Goal: Information Seeking & Learning: Check status

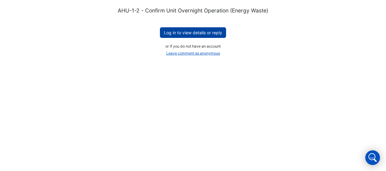
click at [176, 32] on button "Log in to view details or reply" at bounding box center [193, 32] width 66 height 11
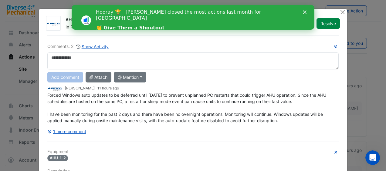
click at [305, 13] on icon "Close" at bounding box center [305, 12] width 4 height 4
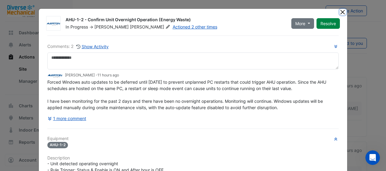
click at [340, 11] on button "Close" at bounding box center [343, 12] width 6 height 6
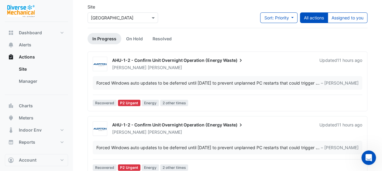
scroll to position [32, 0]
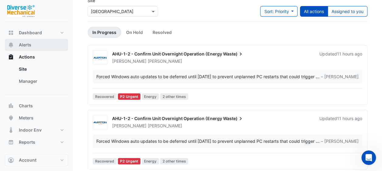
click at [30, 45] on span "Alerts" at bounding box center [25, 45] width 12 height 6
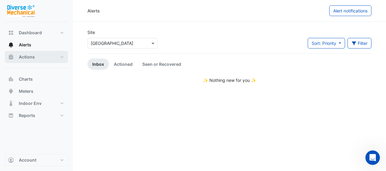
click at [24, 55] on span "Actions" at bounding box center [27, 57] width 16 height 6
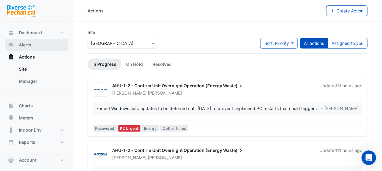
click at [26, 45] on span "Alerts" at bounding box center [25, 45] width 12 height 6
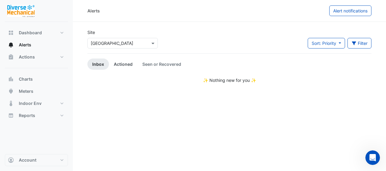
click at [123, 64] on link "Actioned" at bounding box center [123, 64] width 29 height 11
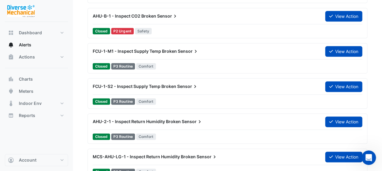
scroll to position [349, 0]
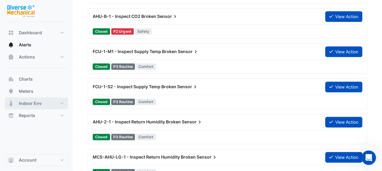
click at [60, 104] on button "Indoor Env" at bounding box center [36, 103] width 63 height 12
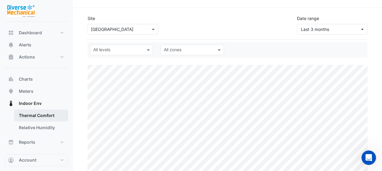
scroll to position [32, 0]
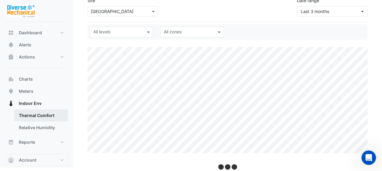
click at [43, 118] on link "Thermal Comfort" at bounding box center [41, 116] width 54 height 12
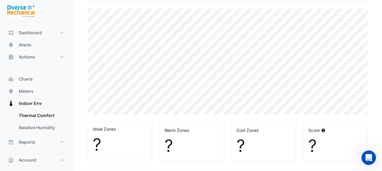
select select "**"
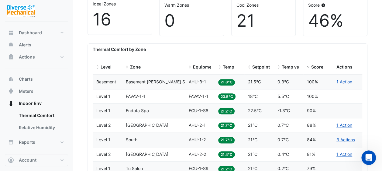
scroll to position [196, 0]
click at [230, 67] on span "Temp" at bounding box center [228, 66] width 12 height 5
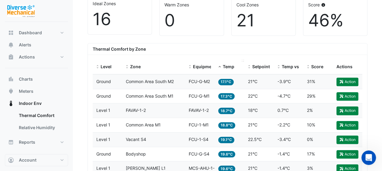
click at [230, 67] on span "Temp" at bounding box center [228, 66] width 12 height 5
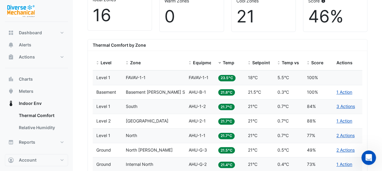
scroll to position [198, 0]
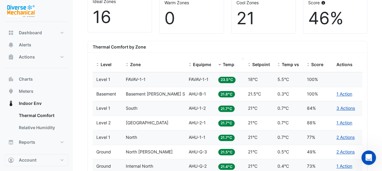
click at [227, 64] on span "Temp" at bounding box center [228, 64] width 12 height 5
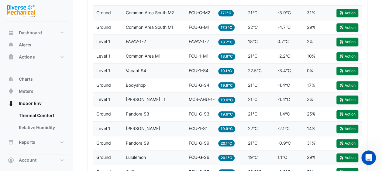
scroll to position [274, 0]
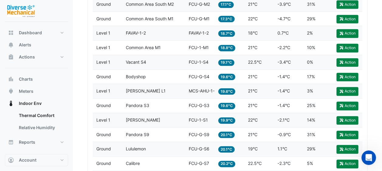
click at [108, 75] on span "Ground" at bounding box center [103, 76] width 15 height 5
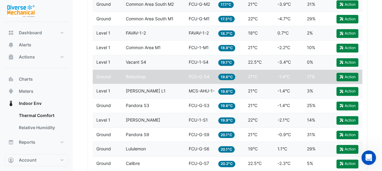
click at [108, 75] on span "Ground" at bounding box center [103, 76] width 15 height 5
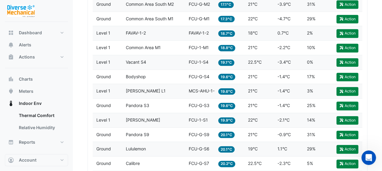
click at [108, 75] on span "Ground" at bounding box center [103, 76] width 15 height 5
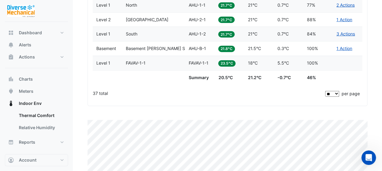
scroll to position [795, 0]
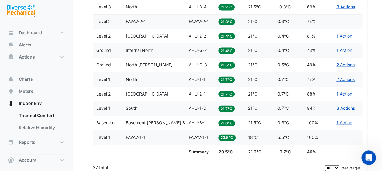
scroll to position [662, 0]
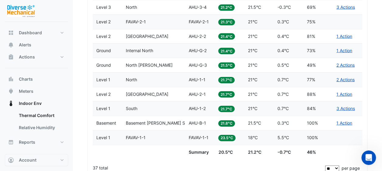
click at [137, 63] on span "North [PERSON_NAME]" at bounding box center [149, 65] width 47 height 5
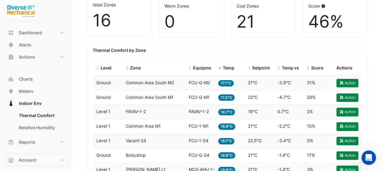
scroll to position [195, 0]
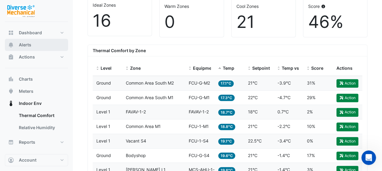
click at [33, 46] on button "Alerts" at bounding box center [36, 45] width 63 height 12
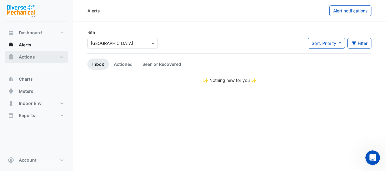
click at [25, 58] on span "Actions" at bounding box center [27, 57] width 16 height 6
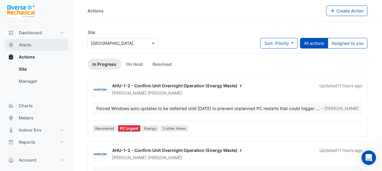
click at [27, 46] on span "Alerts" at bounding box center [25, 45] width 12 height 6
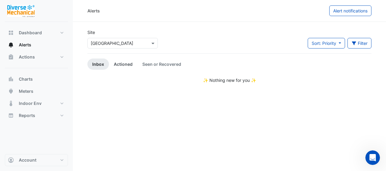
click at [125, 64] on link "Actioned" at bounding box center [123, 64] width 29 height 11
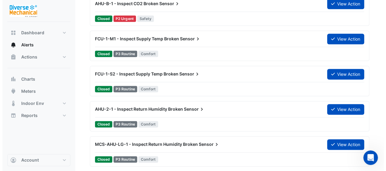
scroll to position [362, 0]
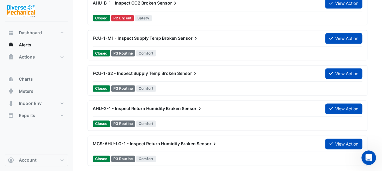
click at [164, 73] on span "FCU-1-S2 - Inspect Supply Temp Broken" at bounding box center [135, 73] width 84 height 5
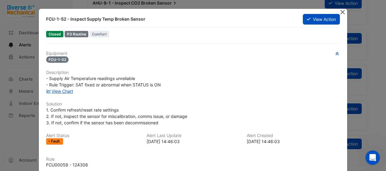
click at [340, 12] on button "Close" at bounding box center [343, 12] width 6 height 6
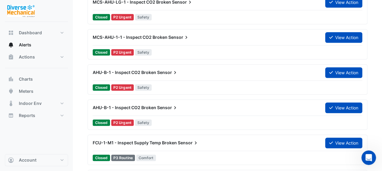
scroll to position [259, 0]
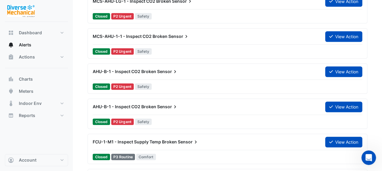
click at [134, 70] on span "AHU-B-1 - Inspect CO2 Broken" at bounding box center [124, 71] width 63 height 5
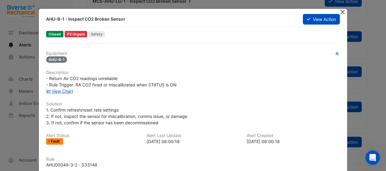
click at [341, 13] on button "Close" at bounding box center [343, 12] width 6 height 6
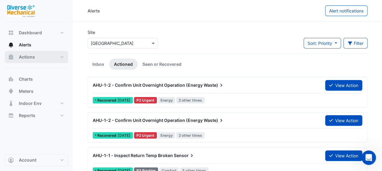
click at [22, 56] on span "Actions" at bounding box center [27, 57] width 16 height 6
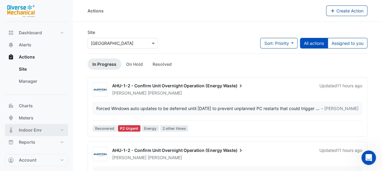
scroll to position [1, 0]
click at [53, 131] on button "Indoor Env" at bounding box center [36, 129] width 63 height 12
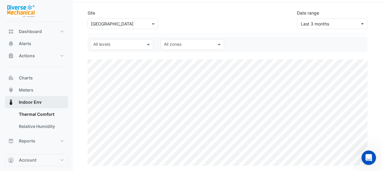
scroll to position [20, 0]
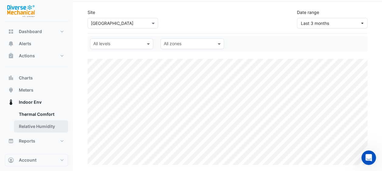
select select "**"
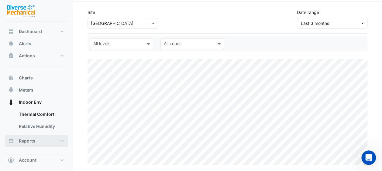
click at [62, 138] on button "Reports" at bounding box center [36, 141] width 63 height 12
select select "**"
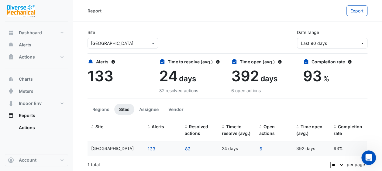
scroll to position [1, 0]
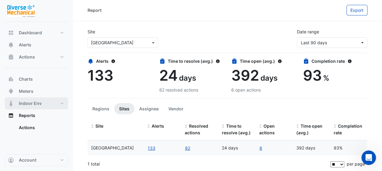
click at [43, 102] on button "Indoor Env" at bounding box center [36, 103] width 63 height 12
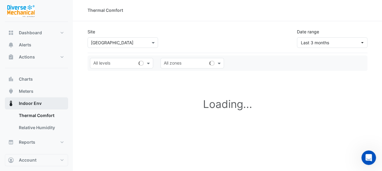
scroll to position [3, 0]
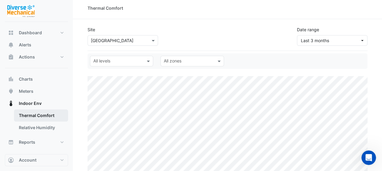
click at [50, 115] on link "Thermal Comfort" at bounding box center [41, 116] width 54 height 12
select select "**"
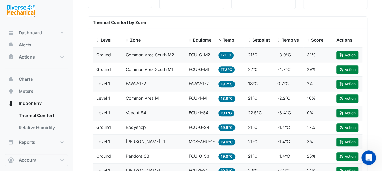
scroll to position [227, 0]
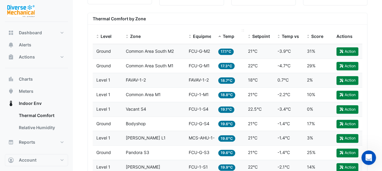
click at [225, 36] on span "Temp" at bounding box center [228, 36] width 12 height 5
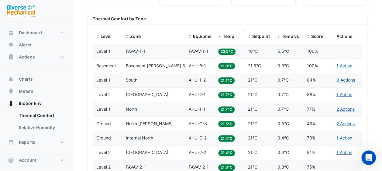
click at [228, 37] on span "Temp" at bounding box center [228, 36] width 12 height 5
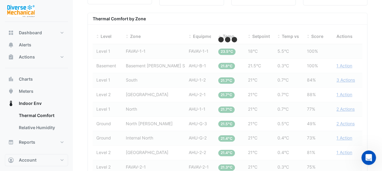
click at [215, 17] on div "Thermal Comfort by Zone" at bounding box center [227, 19] width 279 height 12
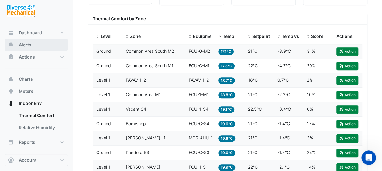
click at [32, 46] on button "Alerts" at bounding box center [36, 45] width 63 height 12
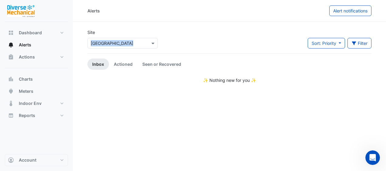
drag, startPoint x: 191, startPoint y: 40, endPoint x: 165, endPoint y: 29, distance: 28.6
click at [165, 29] on section "Site Select a Site × [GEOGRAPHIC_DATA] Sort: Priority Priority Updated Filter T…" at bounding box center [229, 53] width 313 height 62
click at [142, 27] on section "Site Select a Site × [GEOGRAPHIC_DATA] Sort: Priority Priority Updated Filter T…" at bounding box center [229, 53] width 313 height 62
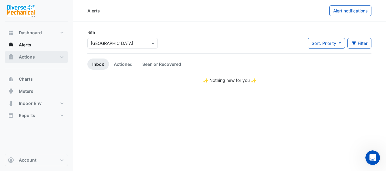
click at [27, 58] on span "Actions" at bounding box center [27, 57] width 16 height 6
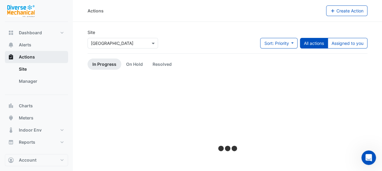
click at [27, 58] on span "Actions" at bounding box center [27, 57] width 16 height 6
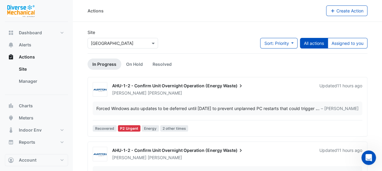
click at [210, 31] on div "Site Select a Site × [GEOGRAPHIC_DATA] Sort: Priority Priority Updated All acti…" at bounding box center [227, 41] width 287 height 24
click at [186, 8] on div "Actions" at bounding box center [206, 10] width 238 height 11
click at [33, 57] on span "Actions" at bounding box center [27, 57] width 16 height 6
click at [27, 46] on span "Alerts" at bounding box center [25, 45] width 12 height 6
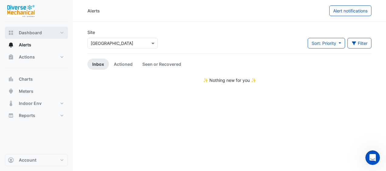
click at [29, 32] on span "Dashboard" at bounding box center [30, 33] width 23 height 6
select select "**"
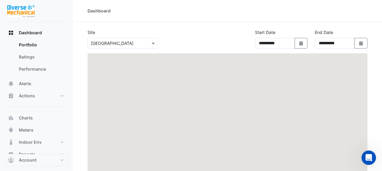
click at [129, 89] on div at bounding box center [227, 126] width 280 height 146
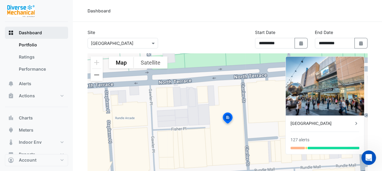
click at [32, 33] on span "Dashboard" at bounding box center [30, 33] width 23 height 6
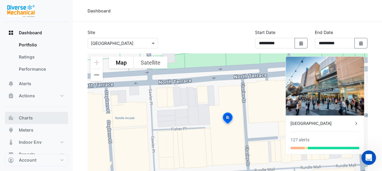
click at [25, 118] on span "Charts" at bounding box center [26, 118] width 14 height 6
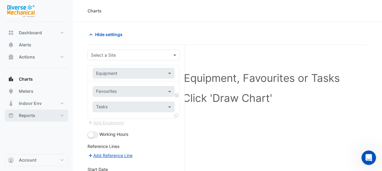
click at [28, 115] on span "Reports" at bounding box center [27, 116] width 16 height 6
select select "**"
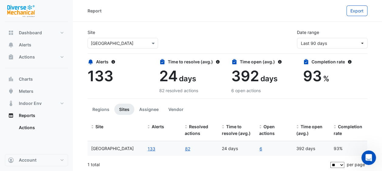
click at [114, 150] on span "[GEOGRAPHIC_DATA]" at bounding box center [112, 148] width 43 height 5
click at [154, 149] on button "133" at bounding box center [151, 148] width 8 height 7
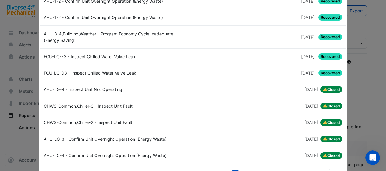
scroll to position [60, 0]
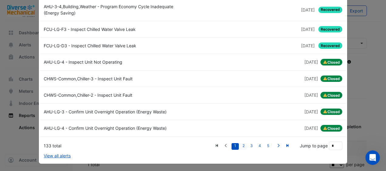
click at [242, 145] on link "2" at bounding box center [243, 146] width 7 height 7
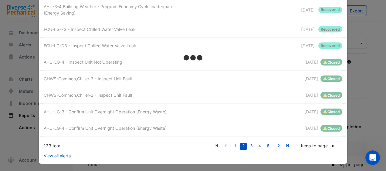
scroll to position [53, 0]
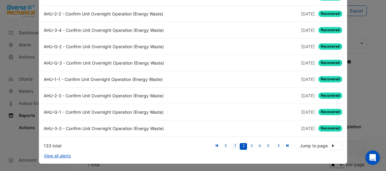
click at [234, 146] on link "1" at bounding box center [235, 146] width 7 height 7
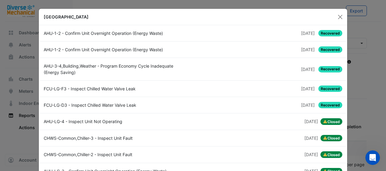
scroll to position [60, 0]
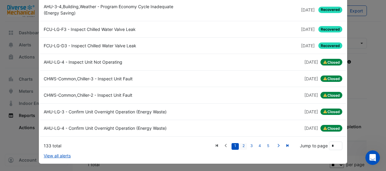
click at [242, 144] on link "2" at bounding box center [243, 146] width 7 height 7
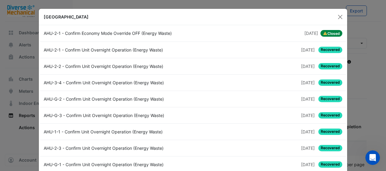
scroll to position [53, 0]
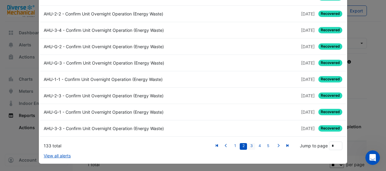
click at [250, 145] on link "3" at bounding box center [251, 146] width 7 height 7
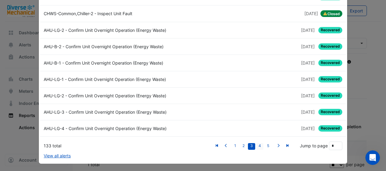
click at [258, 145] on link "4" at bounding box center [259, 146] width 7 height 7
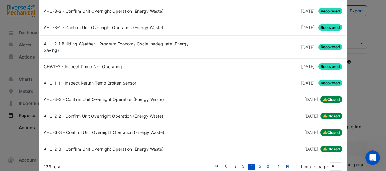
scroll to position [60, 0]
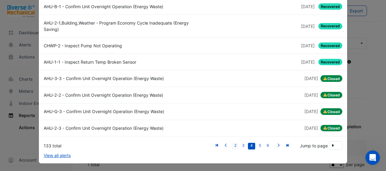
click at [233, 146] on link "2" at bounding box center [235, 146] width 7 height 7
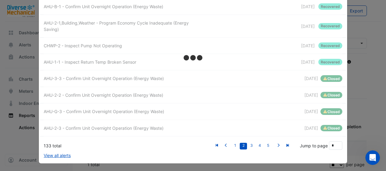
scroll to position [53, 0]
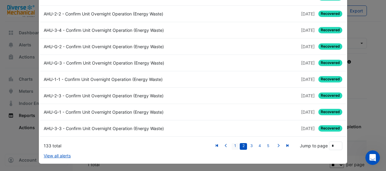
click at [233, 145] on link "1" at bounding box center [235, 146] width 7 height 7
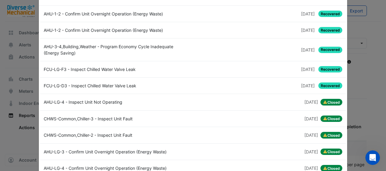
scroll to position [60, 0]
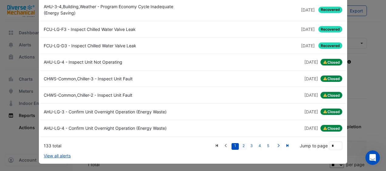
click at [242, 145] on link "2" at bounding box center [243, 146] width 7 height 7
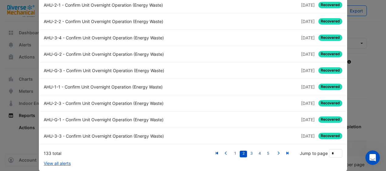
scroll to position [53, 0]
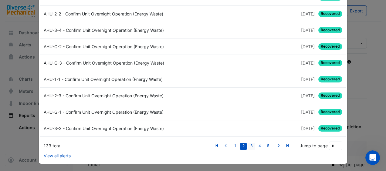
click at [250, 144] on link "3" at bounding box center [251, 146] width 7 height 7
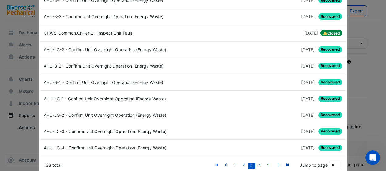
scroll to position [33, 0]
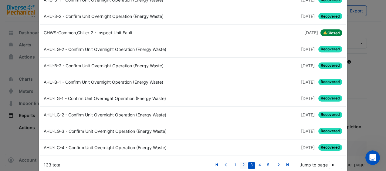
click at [241, 164] on link "2" at bounding box center [243, 165] width 7 height 7
type input "*"
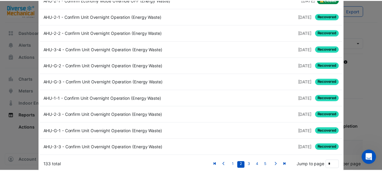
scroll to position [0, 0]
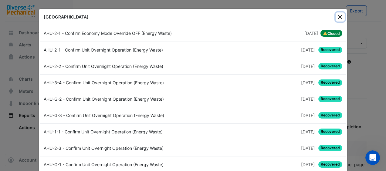
click at [337, 17] on button "Close" at bounding box center [340, 16] width 9 height 9
